Goal: Task Accomplishment & Management: Complete application form

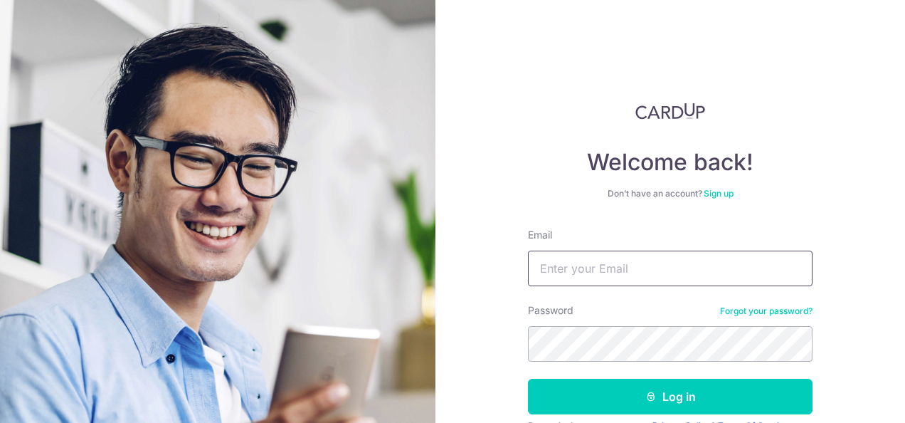
click at [622, 280] on input "Email" at bounding box center [670, 269] width 285 height 36
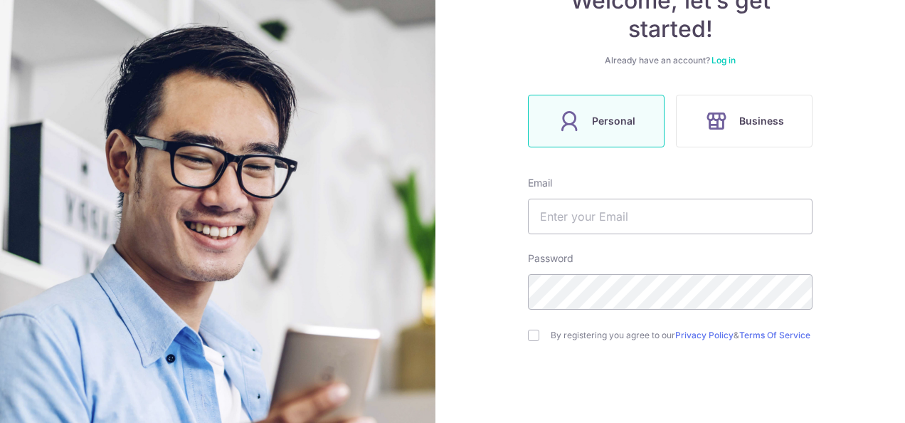
scroll to position [214, 0]
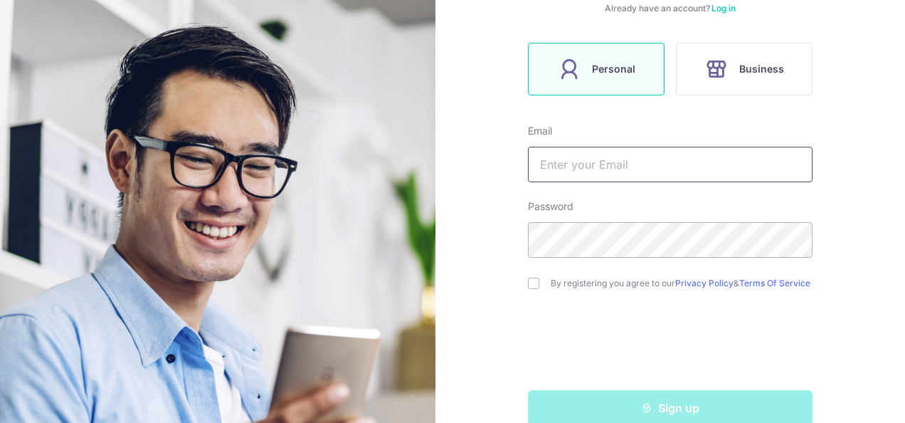
click at [589, 179] on input "text" at bounding box center [670, 165] width 285 height 36
type input "[EMAIL_ADDRESS][DOMAIN_NAME]"
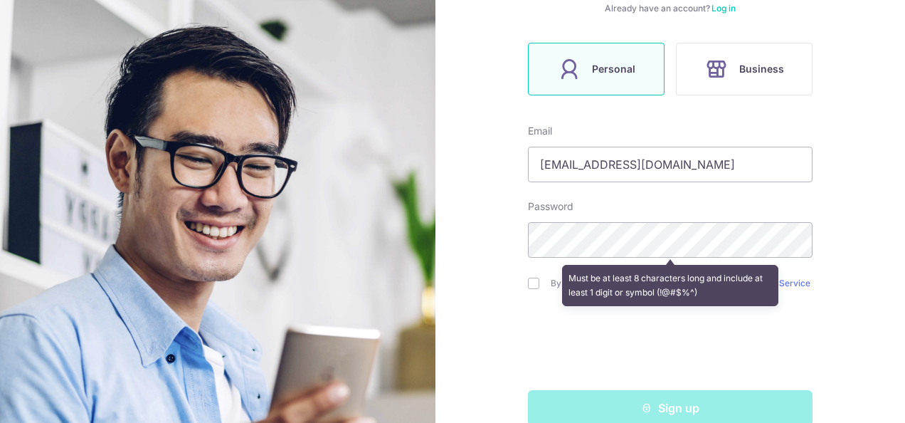
click at [494, 233] on div "Welcome, let’s get started! Already have an account? Log in Personal Business E…" at bounding box center [671, 211] width 470 height 423
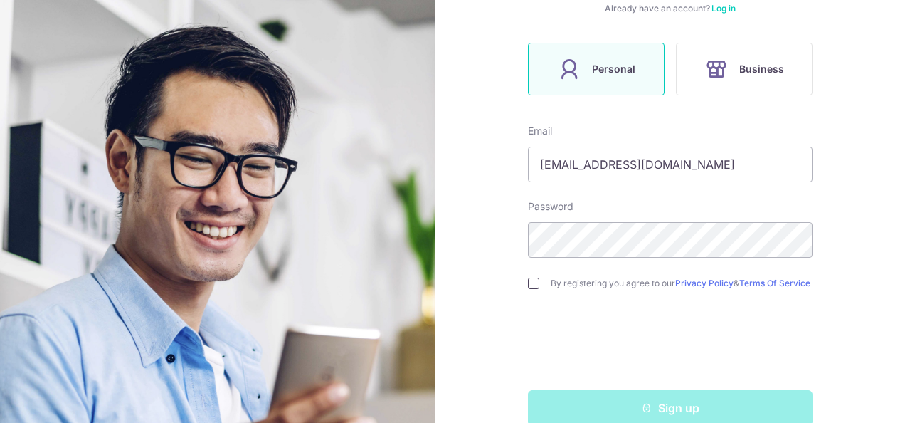
click at [531, 289] on input "checkbox" at bounding box center [533, 283] width 11 height 11
checkbox input "true"
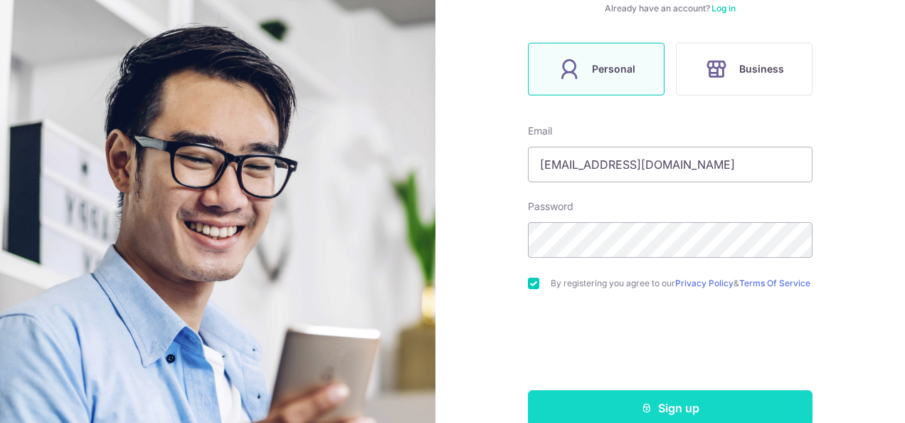
click at [621, 412] on button "Sign up" at bounding box center [670, 408] width 285 height 36
